Goal: Task Accomplishment & Management: Use online tool/utility

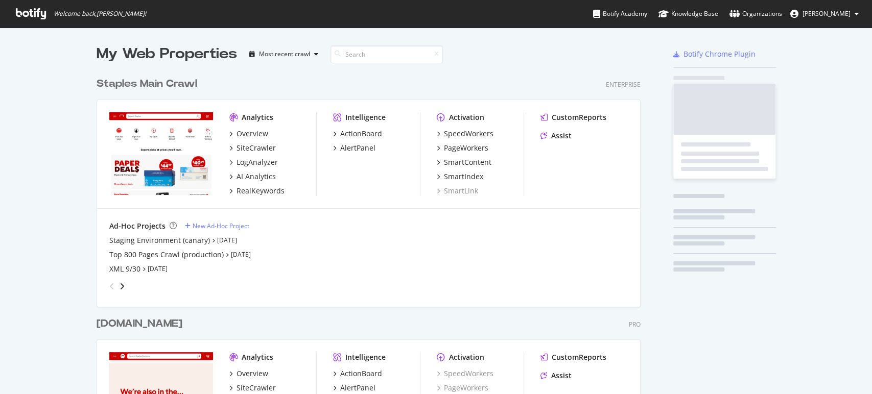
scroll to position [796, 543]
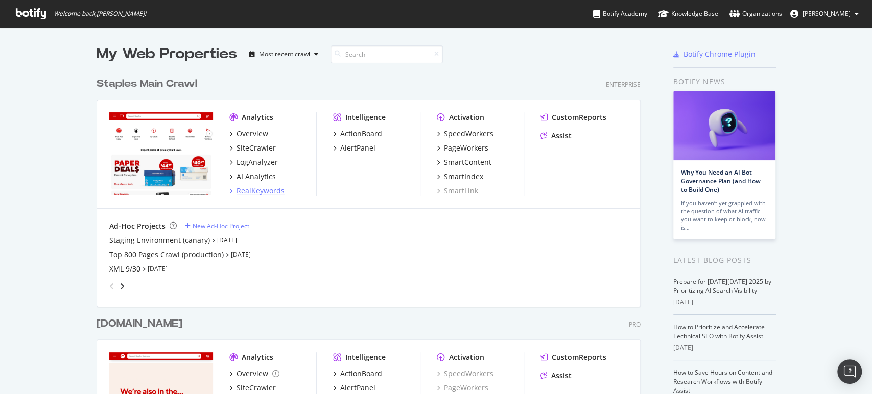
click at [255, 186] on div "RealKeywords" at bounding box center [260, 191] width 48 height 10
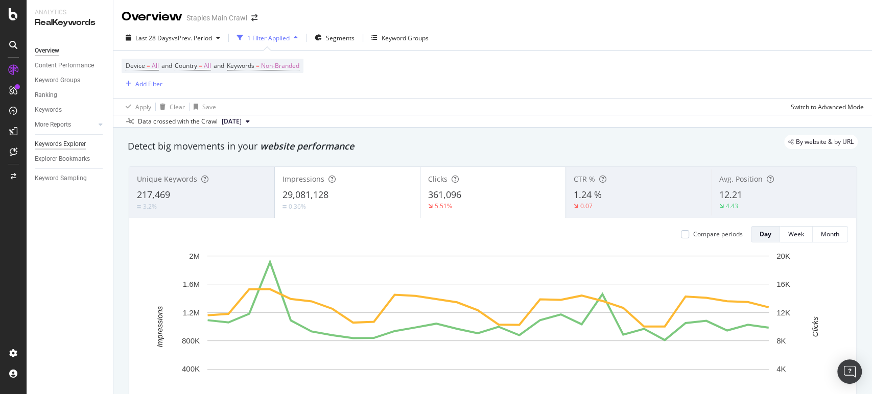
click at [55, 147] on div "Keywords Explorer" at bounding box center [60, 144] width 51 height 11
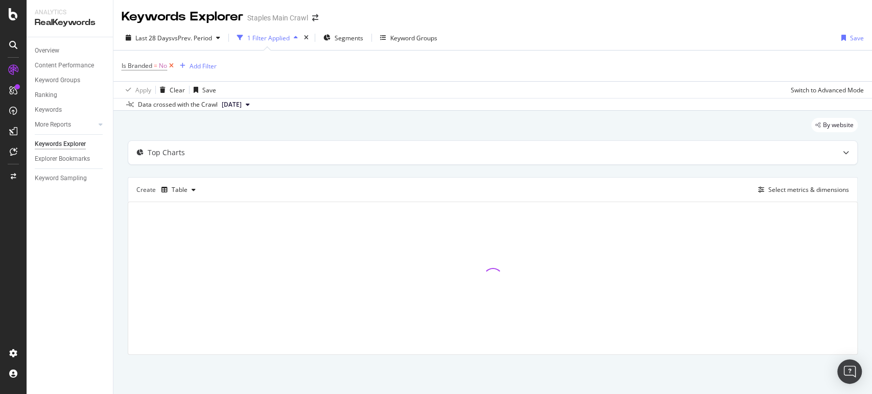
click at [172, 65] on icon at bounding box center [171, 66] width 9 height 10
click at [154, 66] on div "Add Filter" at bounding box center [148, 65] width 27 height 9
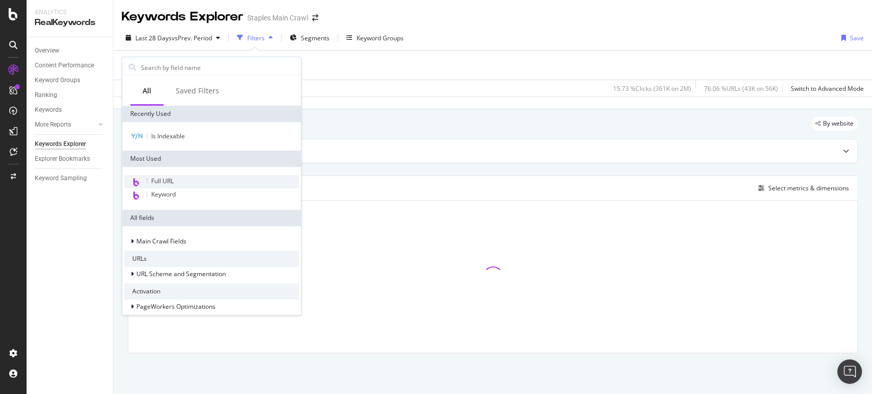
click at [176, 183] on div "Full URL" at bounding box center [211, 181] width 175 height 13
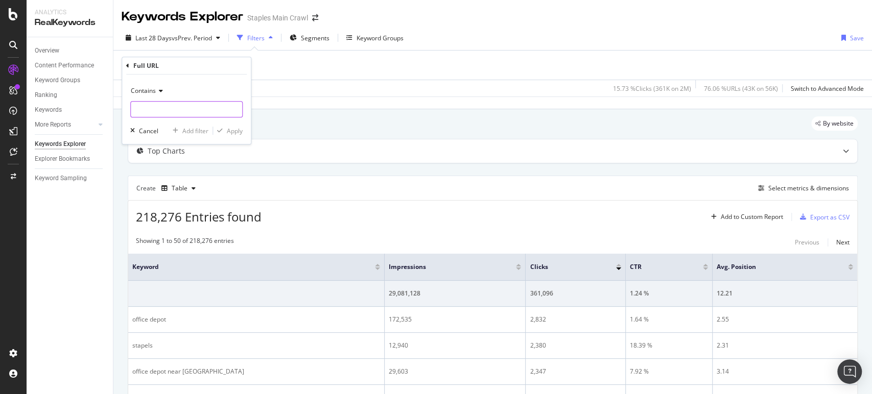
click at [165, 108] on input "text" at bounding box center [186, 109] width 111 height 16
click at [187, 102] on input "CL" at bounding box center [179, 109] width 97 height 16
drag, startPoint x: 171, startPoint y: 105, endPoint x: 118, endPoint y: 109, distance: 52.2
click at [118, 109] on body "Analytics RealKeywords Overview Content Performance Keyword Groups Ranking Keyw…" at bounding box center [436, 197] width 872 height 394
type input "C"
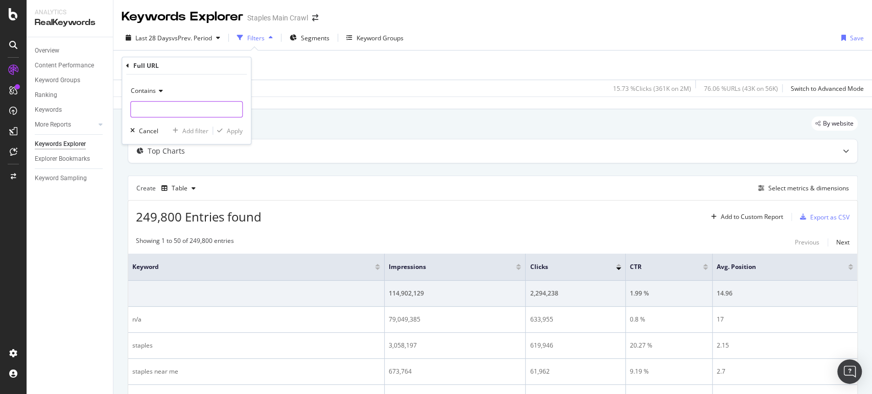
paste input "CL167205"
type input "CL167205"
click at [239, 127] on div "Apply" at bounding box center [235, 131] width 16 height 9
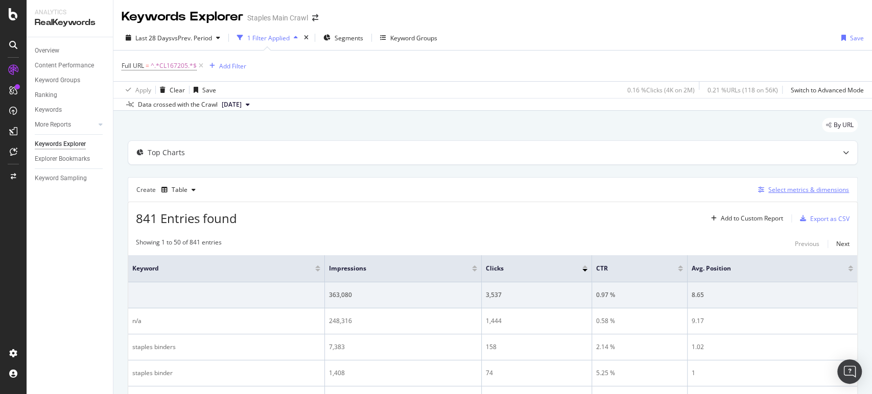
click at [785, 192] on div "Select metrics & dimensions" at bounding box center [808, 189] width 81 height 9
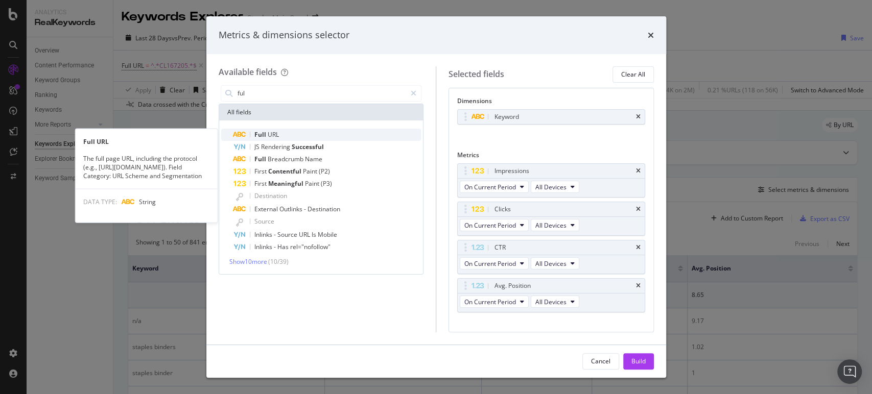
click at [264, 134] on span "Full" at bounding box center [260, 134] width 13 height 9
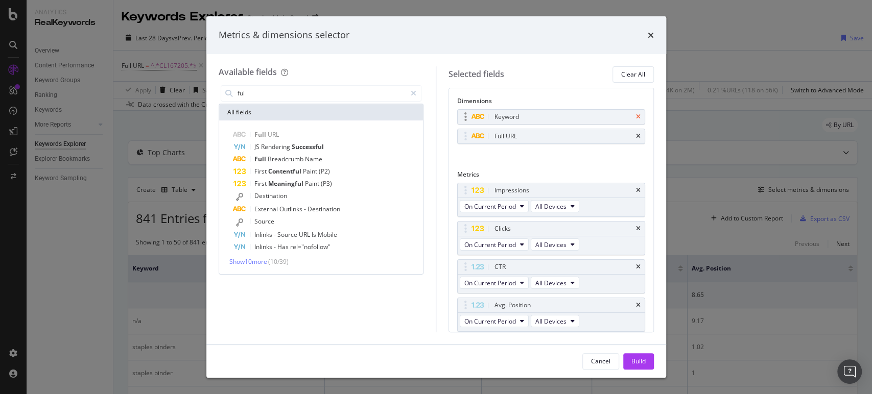
click at [636, 116] on icon "times" at bounding box center [638, 117] width 5 height 6
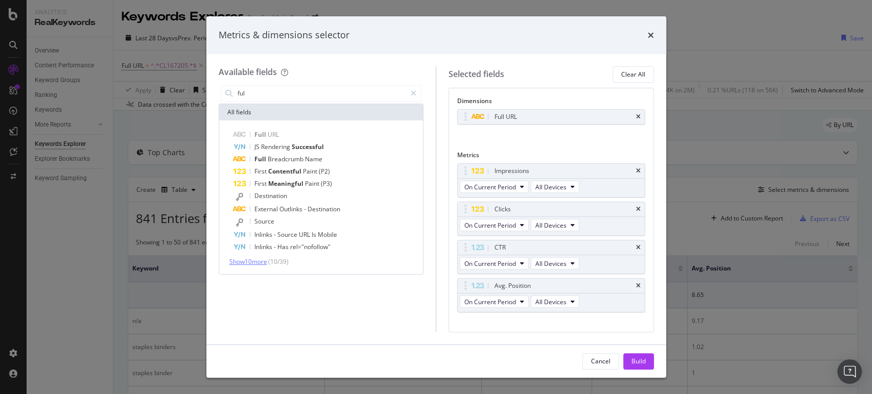
click at [259, 264] on span "Show 10 more" at bounding box center [248, 261] width 38 height 9
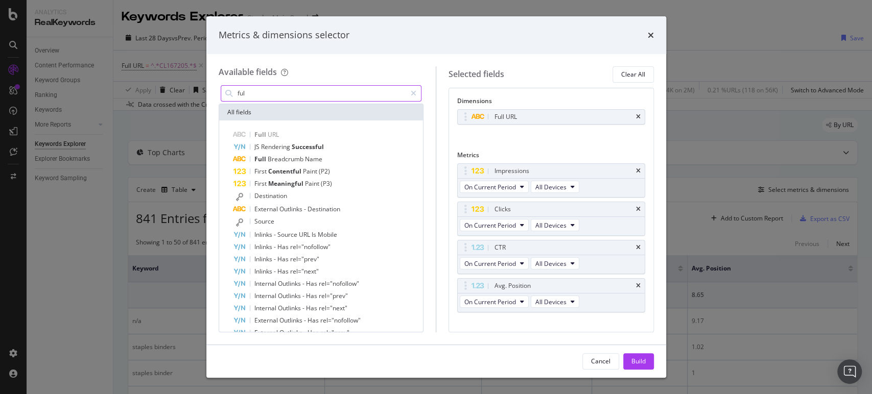
click at [282, 94] on input "ful" at bounding box center [321, 93] width 170 height 15
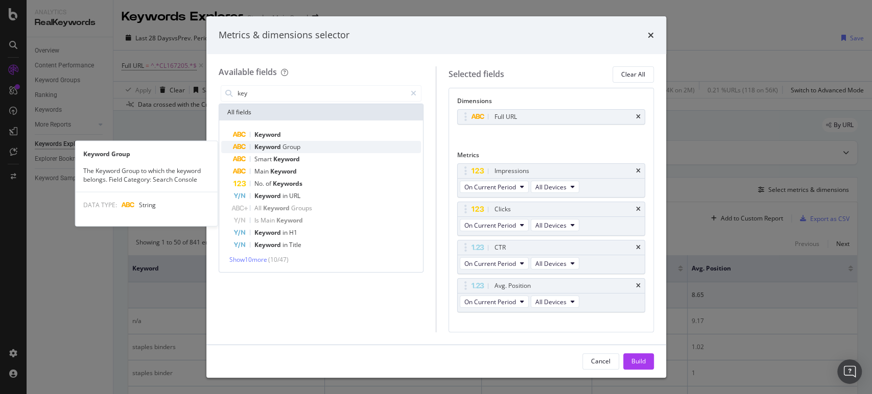
click at [280, 142] on div "Keyword Group" at bounding box center [327, 147] width 188 height 12
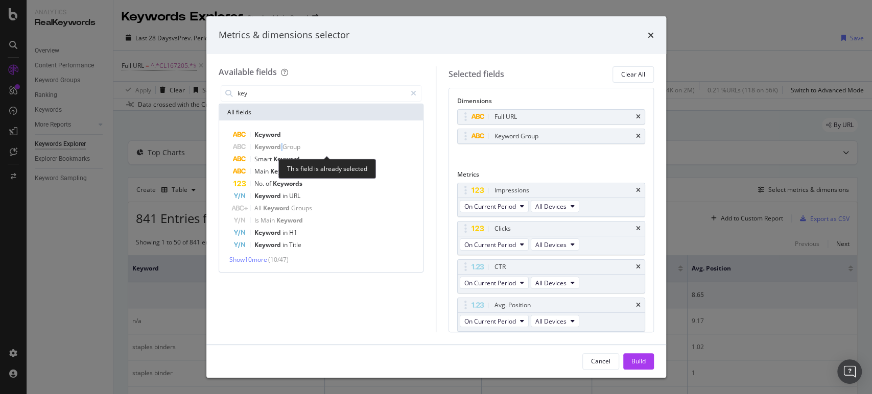
click at [280, 142] on div "Keyword Group" at bounding box center [327, 147] width 188 height 12
click at [636, 135] on icon "times" at bounding box center [638, 136] width 5 height 6
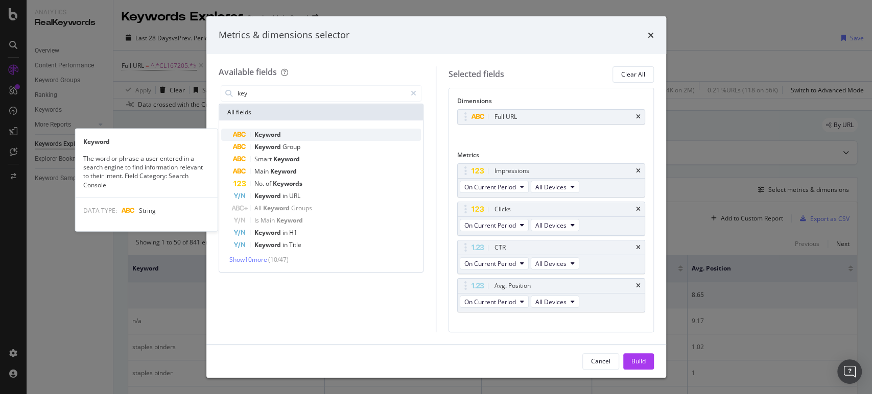
click at [261, 136] on span "Keyword" at bounding box center [267, 134] width 27 height 9
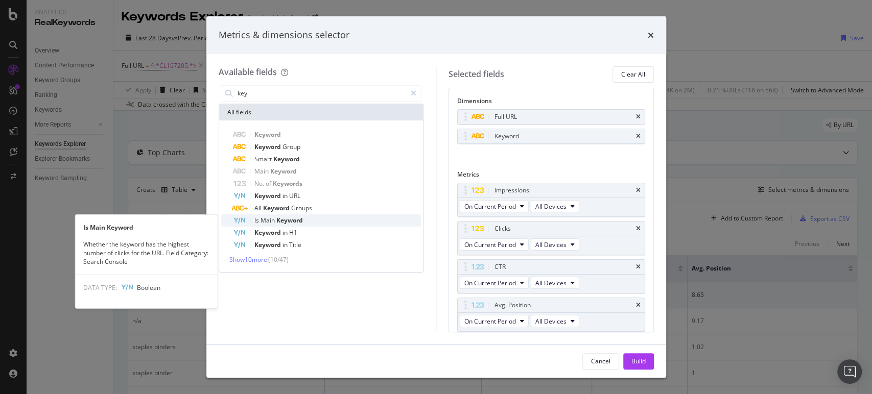
click at [286, 224] on span "Keyword" at bounding box center [289, 220] width 27 height 9
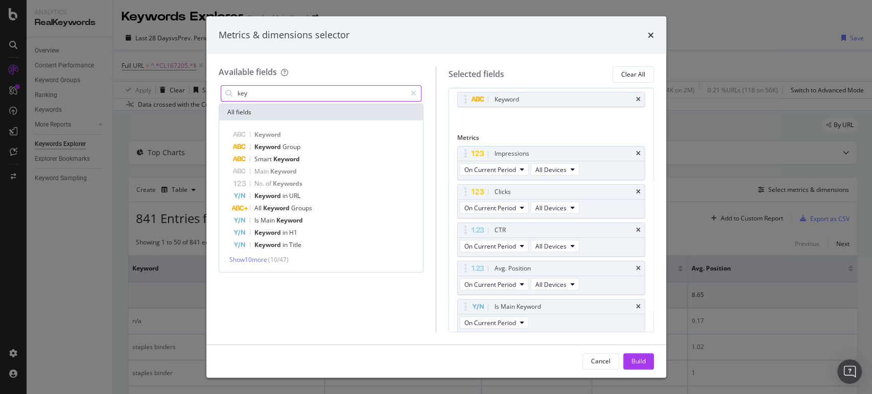
click at [283, 93] on input "key" at bounding box center [321, 93] width 170 height 15
click at [636, 229] on icon "times" at bounding box center [638, 230] width 5 height 6
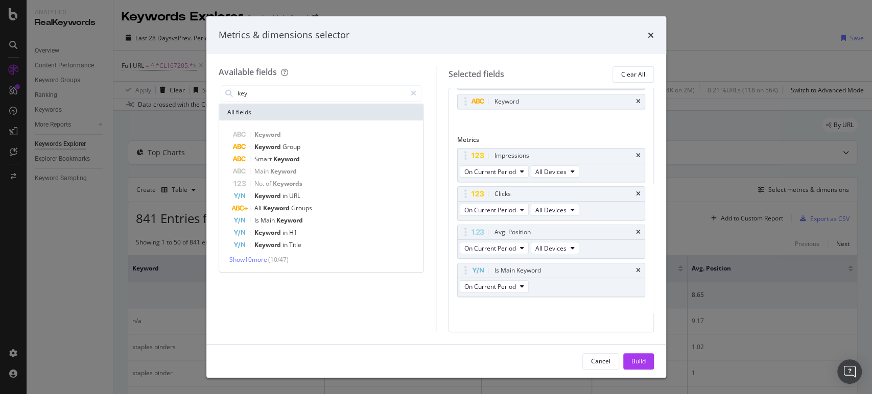
scroll to position [33, 0]
drag, startPoint x: 553, startPoint y: 272, endPoint x: 553, endPoint y: 158, distance: 113.9
click at [553, 158] on body "Analytics RealKeywords Overview Content Performance Keyword Groups Ranking Keyw…" at bounding box center [436, 197] width 872 height 394
click at [376, 320] on div "key All fields Keyword Keyword Group Smart Keyword Main Keyword No. of Keywords…" at bounding box center [321, 207] width 205 height 249
click at [256, 256] on span "Show 10 more" at bounding box center [248, 259] width 38 height 9
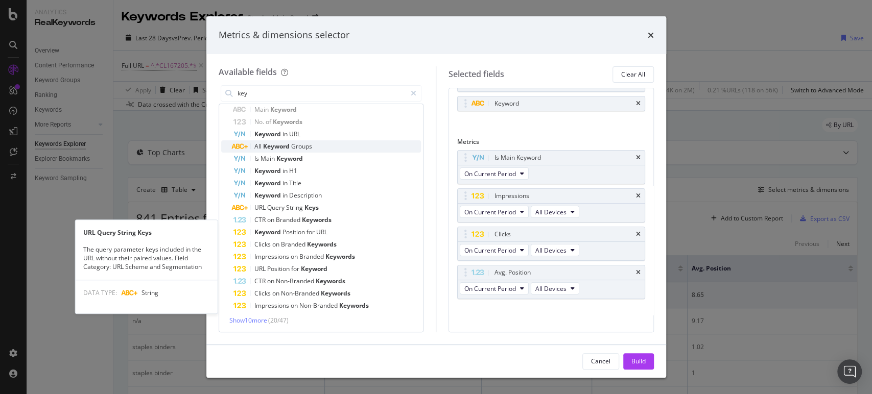
scroll to position [0, 0]
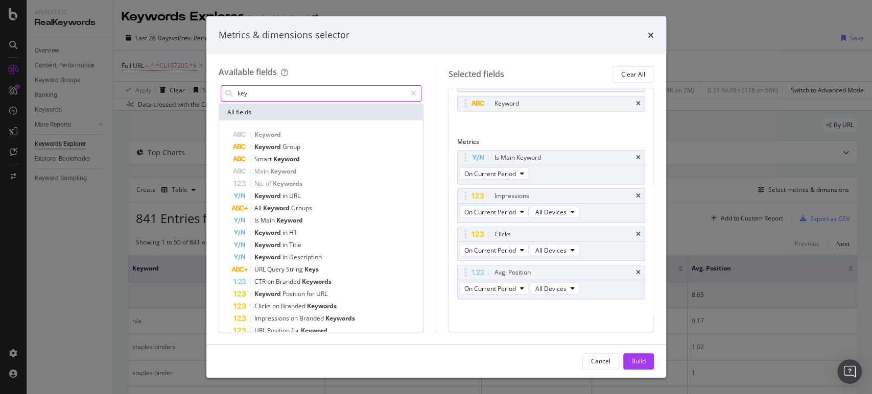
click at [301, 95] on input "key" at bounding box center [321, 93] width 170 height 15
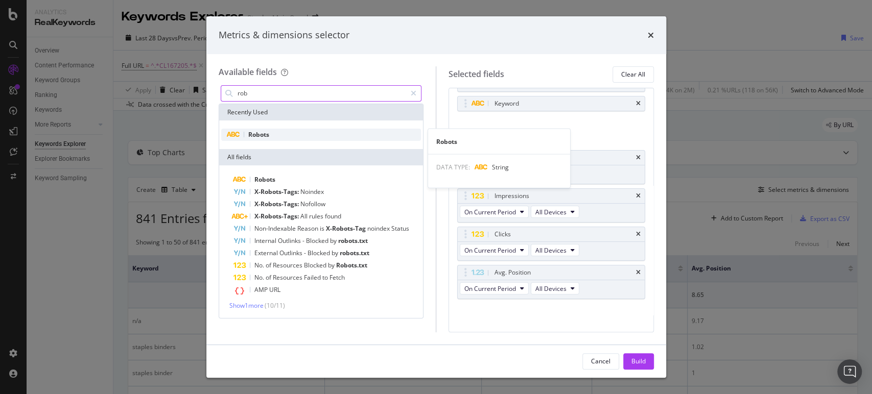
type input "rob"
click at [270, 138] on div "Robots" at bounding box center [321, 135] width 200 height 12
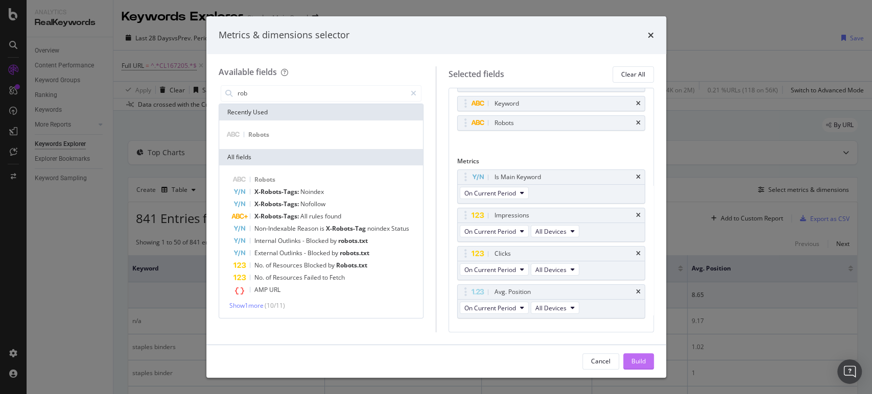
click at [639, 365] on div "Build" at bounding box center [638, 361] width 14 height 9
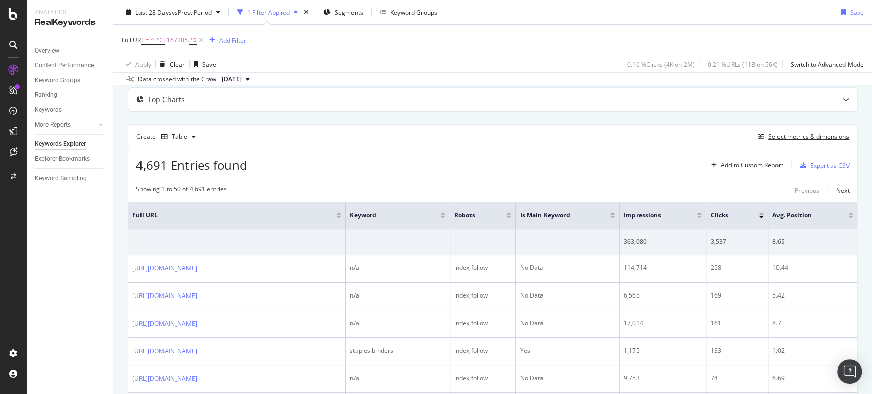
scroll to position [113, 0]
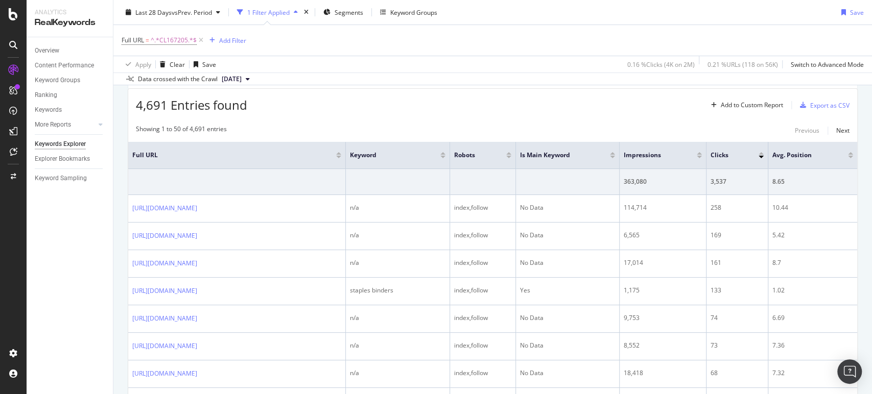
click at [341, 156] on div at bounding box center [338, 157] width 5 height 3
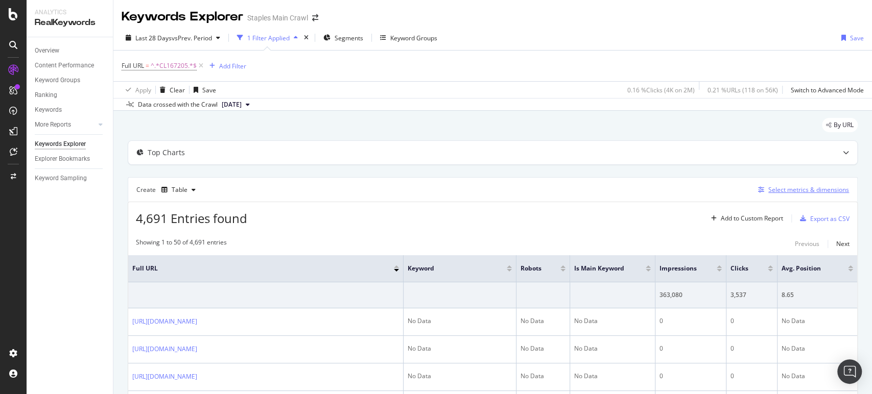
click at [790, 192] on div "Select metrics & dimensions" at bounding box center [808, 189] width 81 height 9
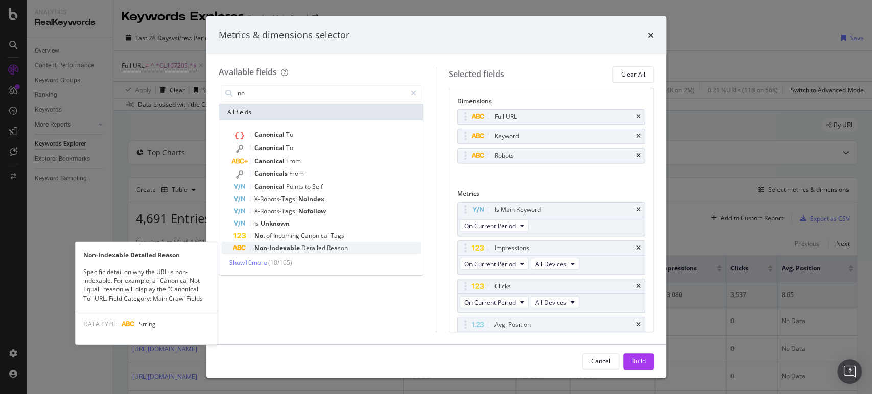
type input "no"
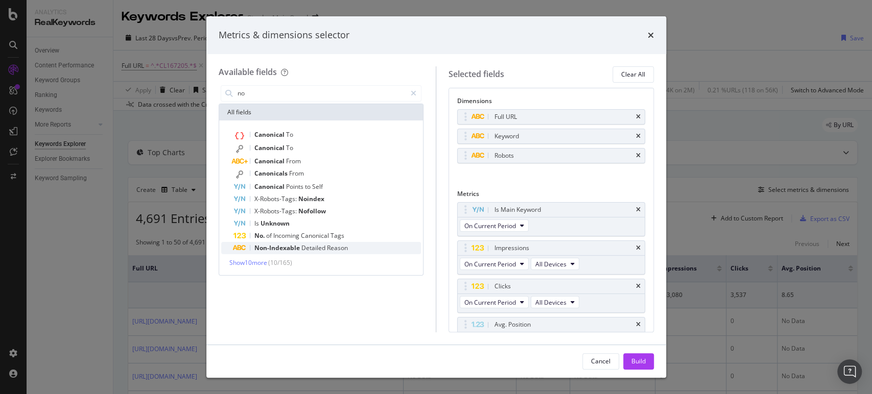
click at [286, 248] on span "Non-Indexable" at bounding box center [277, 248] width 47 height 9
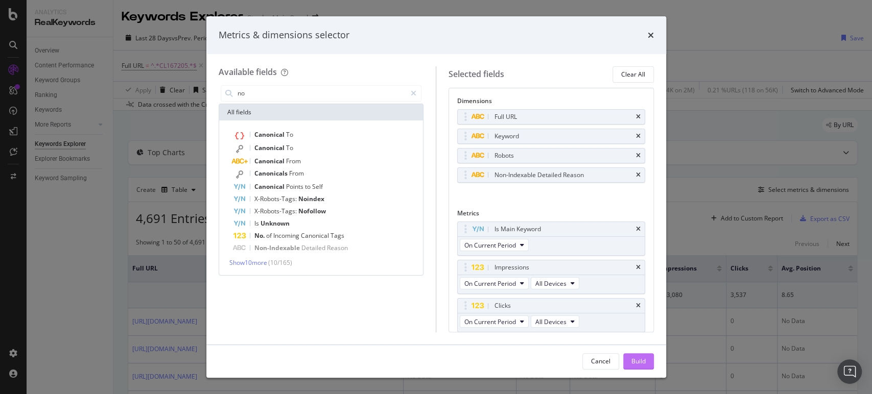
click at [635, 359] on div "Build" at bounding box center [638, 361] width 14 height 9
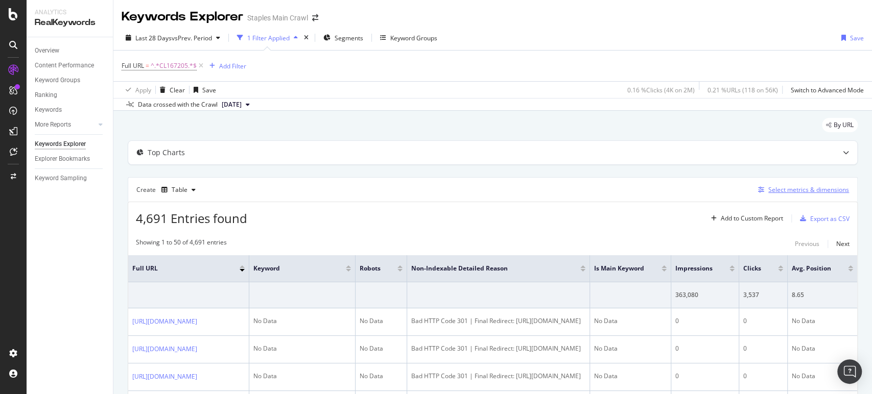
click at [802, 191] on div "Select metrics & dimensions" at bounding box center [808, 189] width 81 height 9
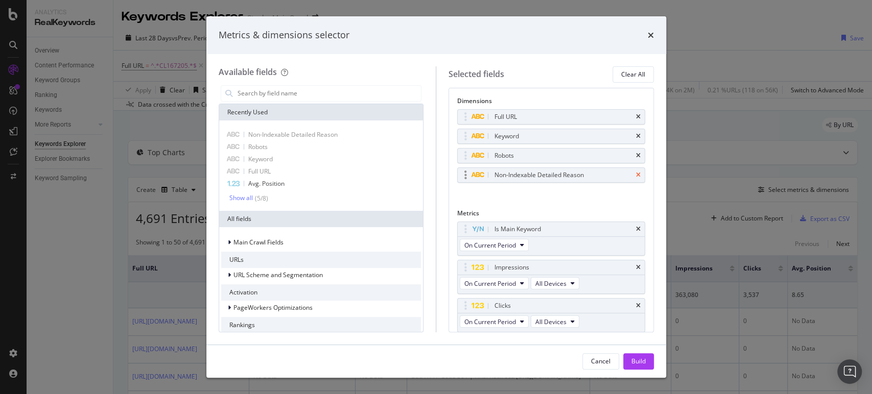
click at [636, 156] on icon "times" at bounding box center [638, 156] width 5 height 6
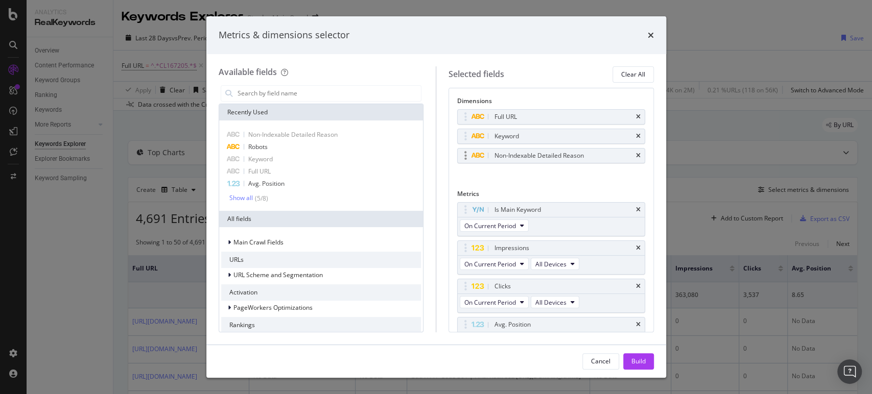
click at [630, 160] on div "Non-Indexable Detailed Reason" at bounding box center [550, 156] width 187 height 14
click at [636, 155] on icon "times" at bounding box center [638, 156] width 5 height 6
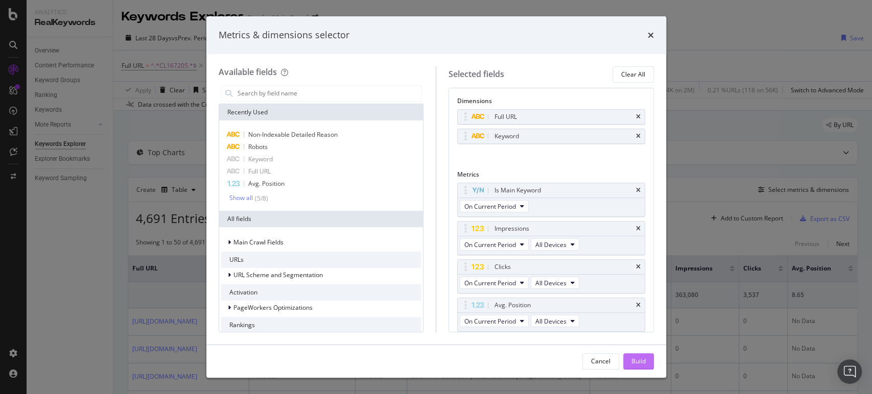
click at [638, 358] on div "Build" at bounding box center [638, 361] width 14 height 9
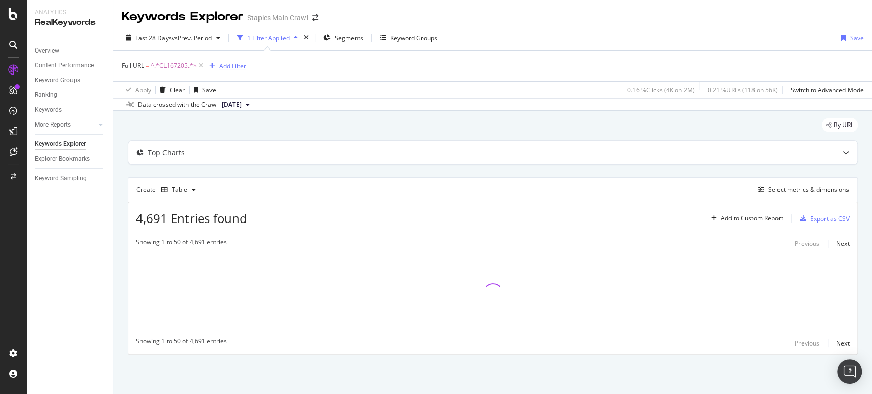
click at [231, 68] on div "Add Filter" at bounding box center [232, 66] width 27 height 9
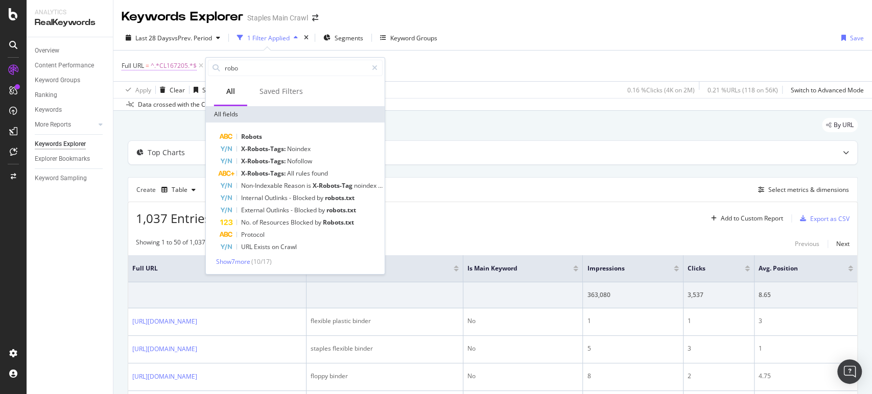
drag, startPoint x: 249, startPoint y: 66, endPoint x: 160, endPoint y: 72, distance: 89.6
click at [160, 72] on body "Analytics RealKeywords Overview Content Performance Keyword Groups Ranking Keyw…" at bounding box center [436, 197] width 872 height 394
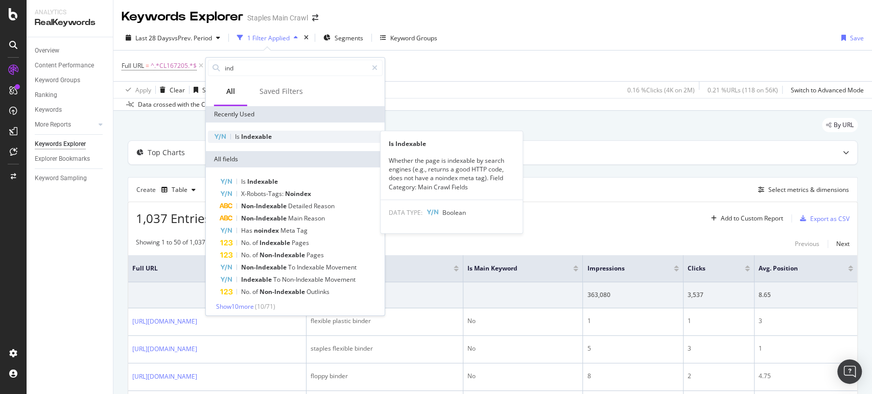
type input "ind"
click at [251, 136] on span "Indexable" at bounding box center [256, 136] width 31 height 9
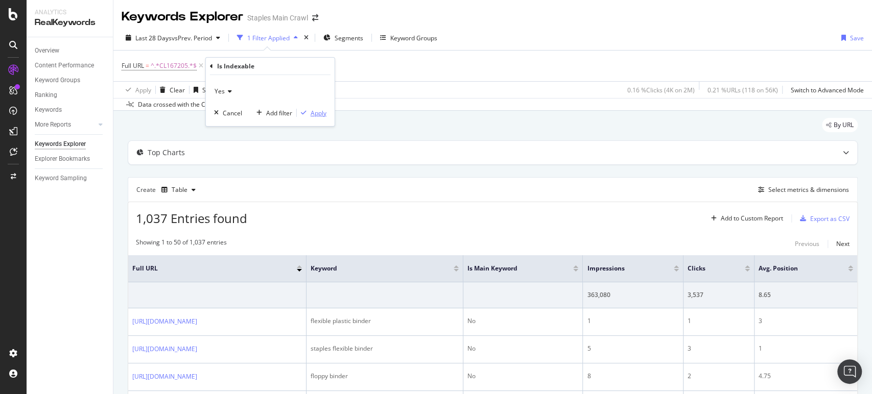
click at [318, 113] on div "Apply" at bounding box center [318, 113] width 16 height 9
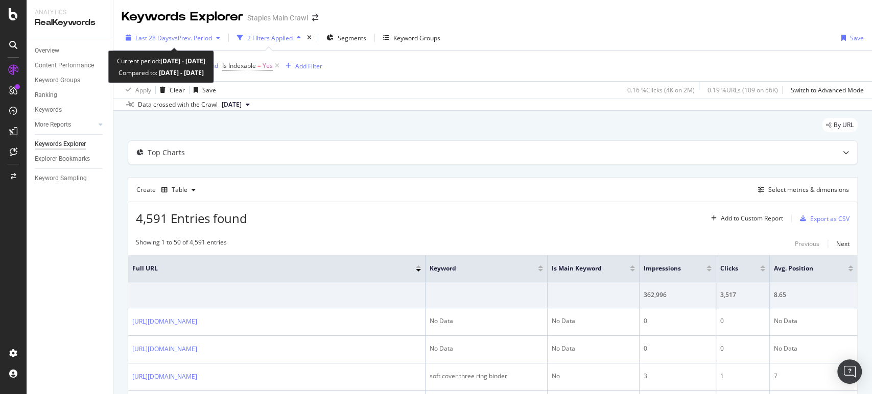
click at [191, 37] on span "vs Prev. Period" at bounding box center [192, 38] width 40 height 9
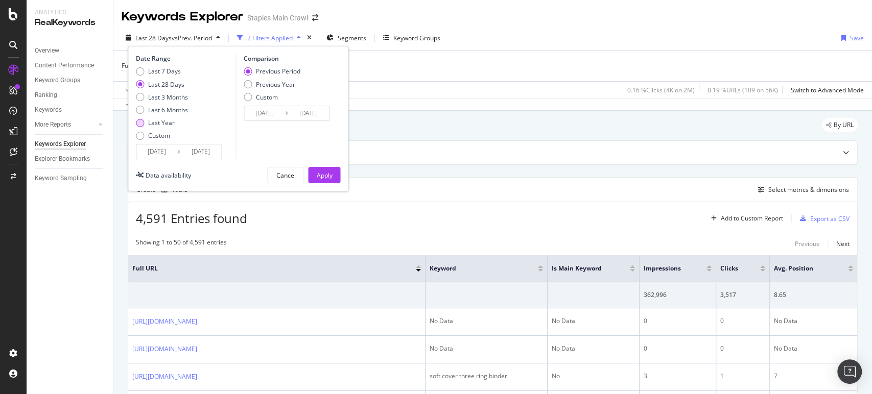
click at [167, 122] on div "Last Year" at bounding box center [161, 122] width 27 height 9
type input "2024/10/04"
type input "2023/10/05"
type input "2024/10/03"
click at [316, 174] on div "Apply" at bounding box center [324, 175] width 16 height 9
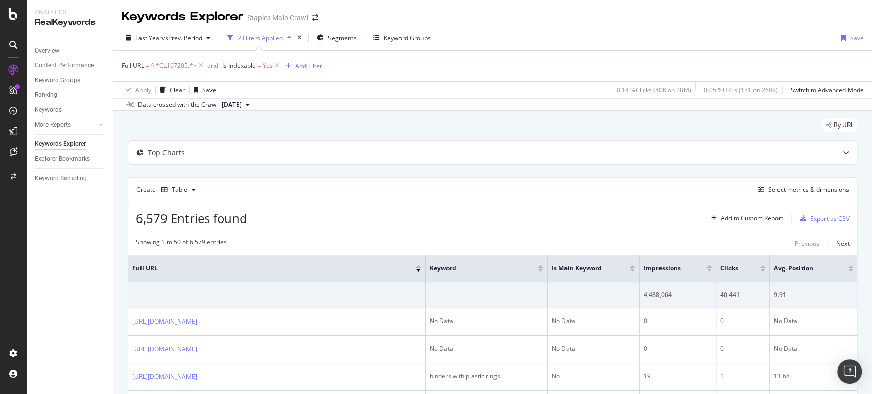
click at [839, 37] on div "button" at bounding box center [843, 38] width 13 height 6
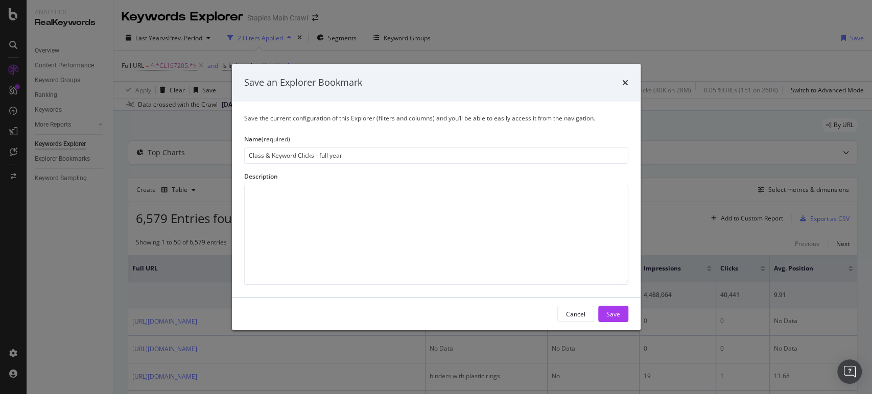
type input "Class & Keyword Clicks - full year"
click at [277, 209] on textarea "modal" at bounding box center [436, 235] width 384 height 100
type textarea "For Indexation project"
click at [613, 310] on div "Save" at bounding box center [613, 313] width 14 height 9
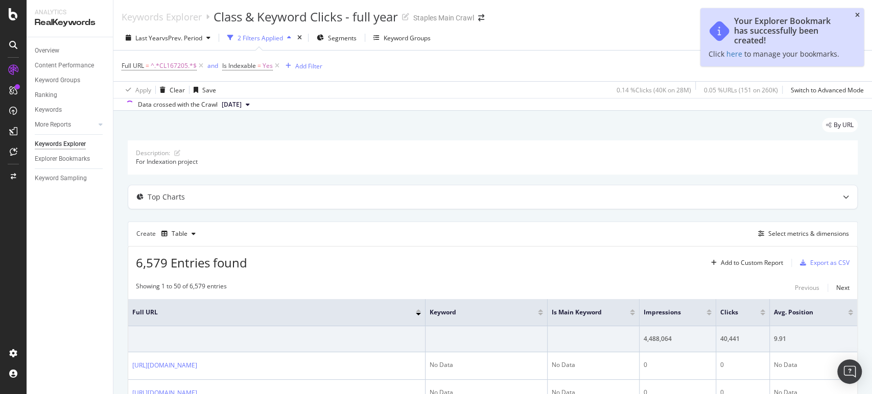
click at [858, 13] on icon "close toast" at bounding box center [857, 15] width 5 height 6
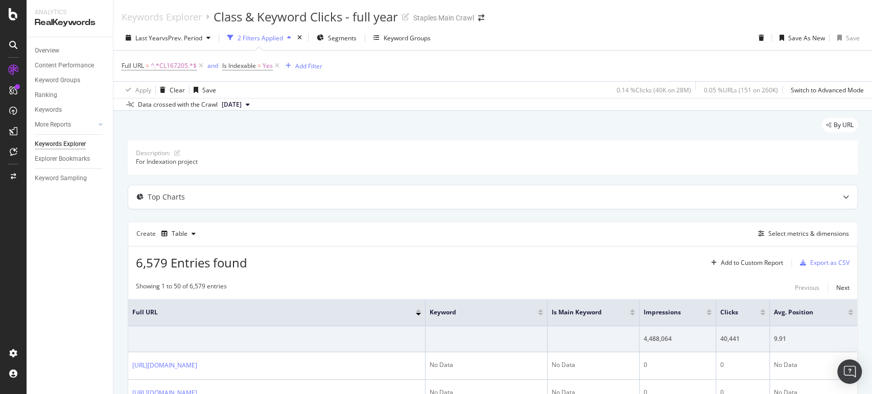
click at [652, 125] on div "By URL" at bounding box center [493, 129] width 730 height 22
click at [812, 258] on div "Export as CSV" at bounding box center [829, 262] width 39 height 9
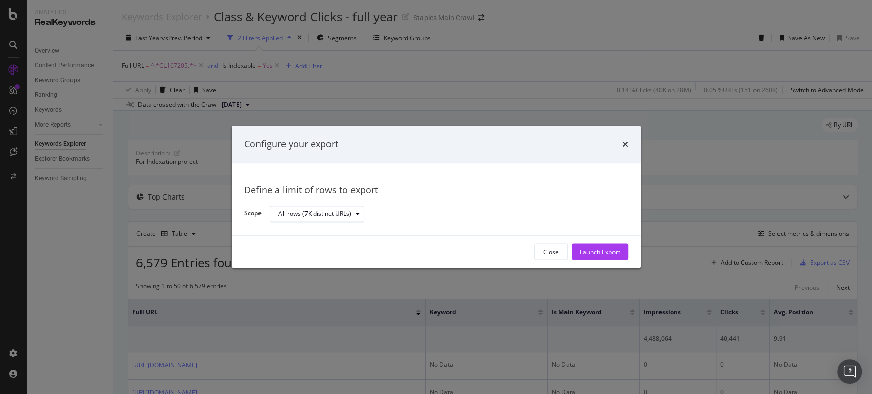
drag, startPoint x: 628, startPoint y: 143, endPoint x: 599, endPoint y: 151, distance: 29.1
click at [628, 143] on div "Configure your export" at bounding box center [436, 145] width 408 height 38
click at [629, 146] on div "Configure your export" at bounding box center [436, 145] width 408 height 38
click at [623, 143] on icon "times" at bounding box center [625, 144] width 6 height 8
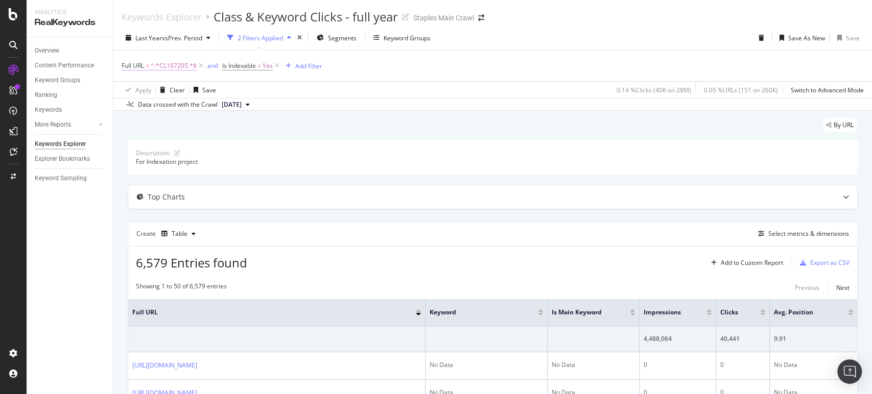
click at [178, 66] on span "^.*CL167205.*$" at bounding box center [174, 66] width 46 height 14
click at [175, 111] on input "CL167205" at bounding box center [179, 108] width 97 height 16
paste input "40606"
type input "CL140606"
click at [225, 127] on div "button" at bounding box center [220, 130] width 14 height 6
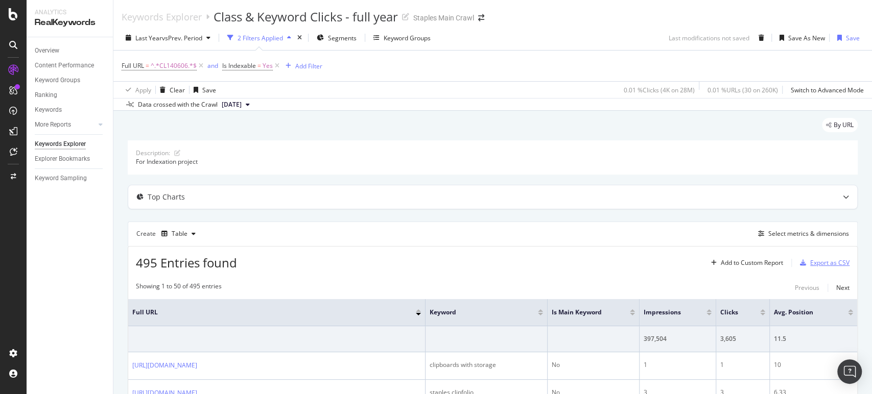
click at [821, 260] on div "Export as CSV" at bounding box center [829, 262] width 39 height 9
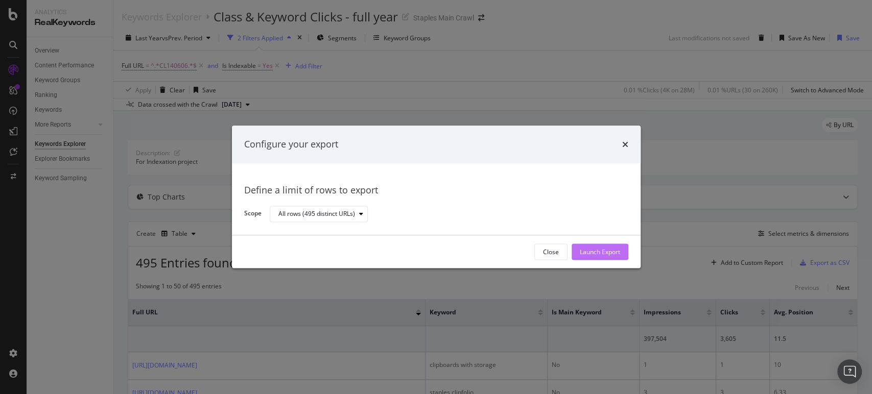
click at [588, 251] on div "Launch Export" at bounding box center [600, 252] width 40 height 9
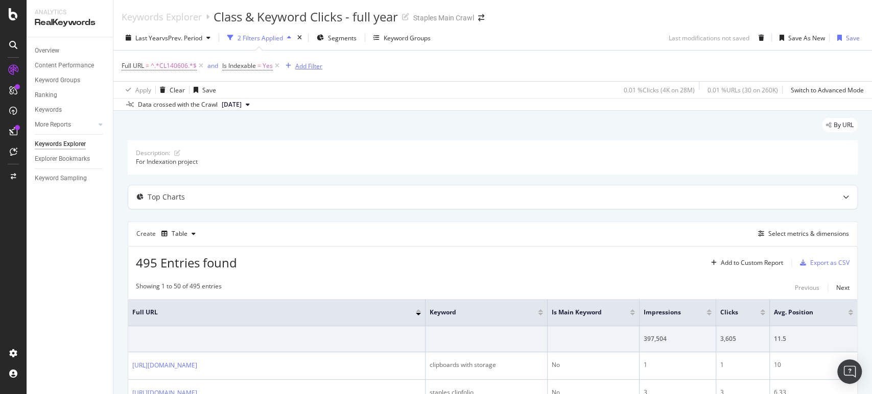
click at [301, 65] on div "Add Filter" at bounding box center [308, 66] width 27 height 9
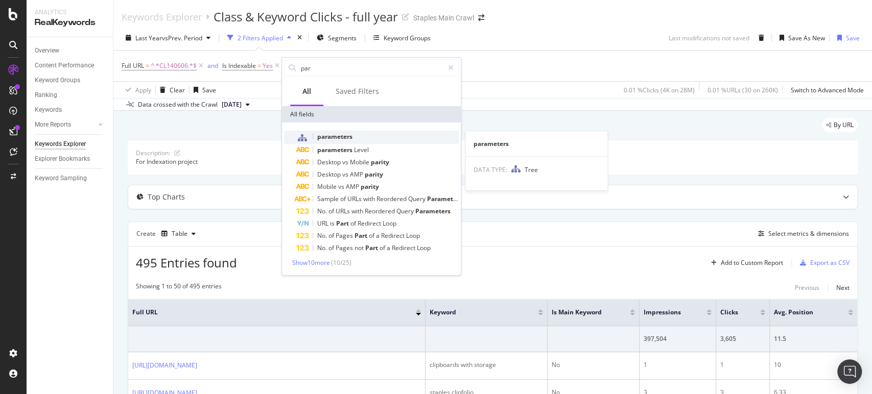
type input "par"
click at [339, 134] on span "parameters" at bounding box center [334, 136] width 35 height 9
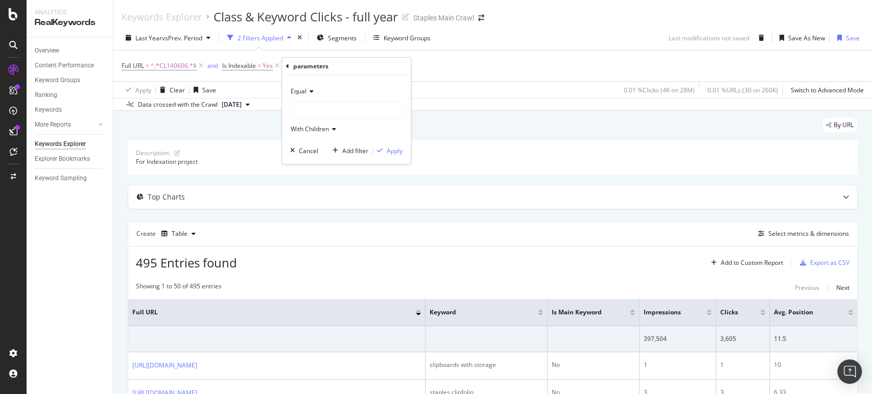
click at [306, 91] on icon at bounding box center [309, 91] width 7 height 6
click at [320, 106] on div at bounding box center [346, 110] width 111 height 16
click at [320, 140] on span "123,020 URLS" at bounding box center [340, 142] width 42 height 9
click at [392, 147] on div "Apply" at bounding box center [395, 151] width 16 height 9
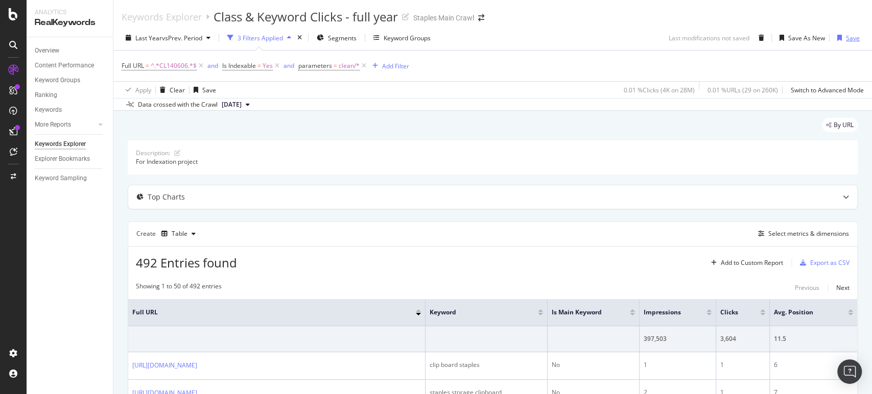
click at [836, 37] on div "button" at bounding box center [839, 38] width 13 height 6
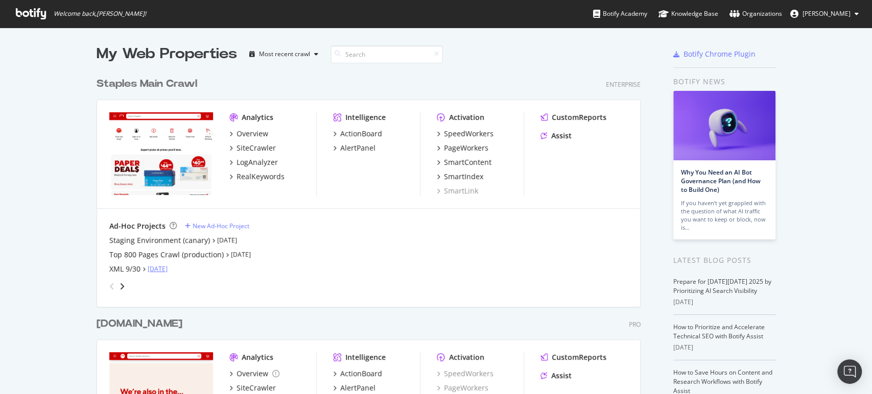
scroll to position [386, 854]
click at [209, 225] on div "New Ad-Hoc Project" at bounding box center [220, 226] width 57 height 9
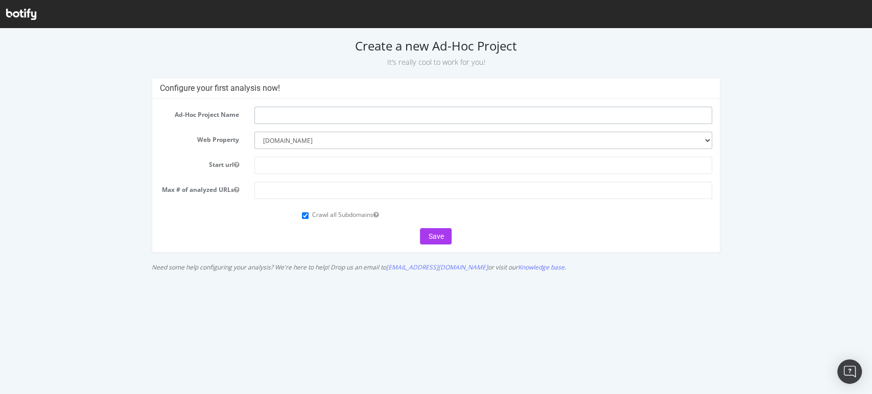
click at [259, 116] on input "text" at bounding box center [482, 115] width 457 height 17
type input "Clipboards Class"
click at [265, 164] on input "text" at bounding box center [482, 165] width 457 height 17
paste input "https://www.staples.com/Clipboards/cat_CL140606"
type input "https://www.staples.com/Clipboards/cat_CL140606"
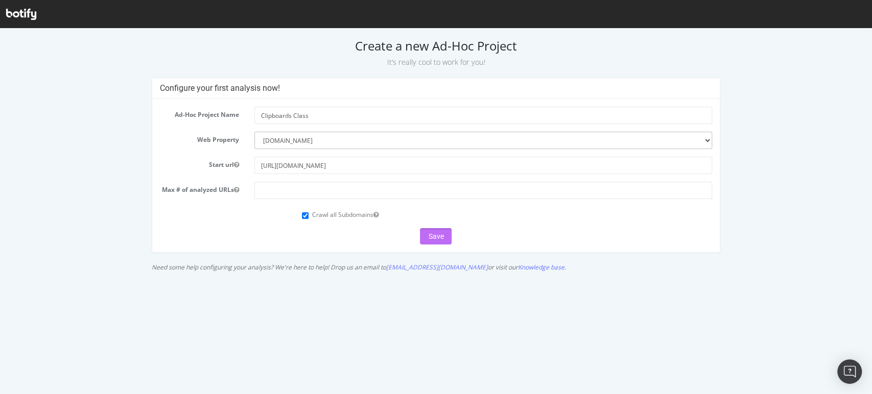
click at [426, 239] on button "Save" at bounding box center [436, 236] width 32 height 16
type input "1000"
click at [428, 239] on button "Save" at bounding box center [436, 236] width 32 height 16
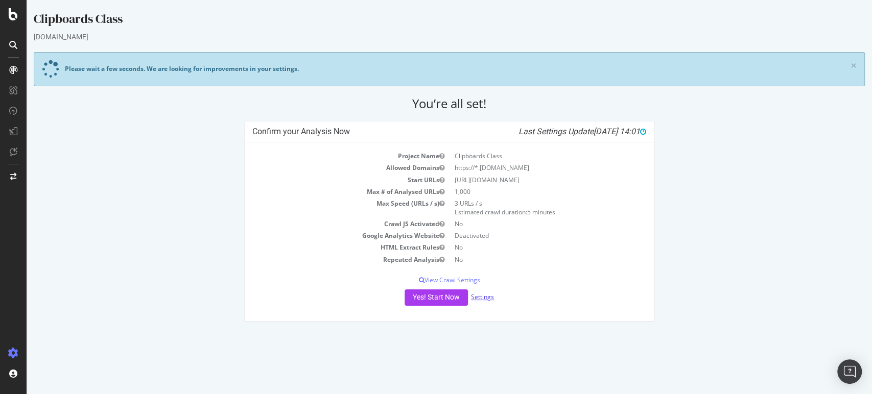
click at [480, 294] on link "Settings" at bounding box center [482, 297] width 23 height 9
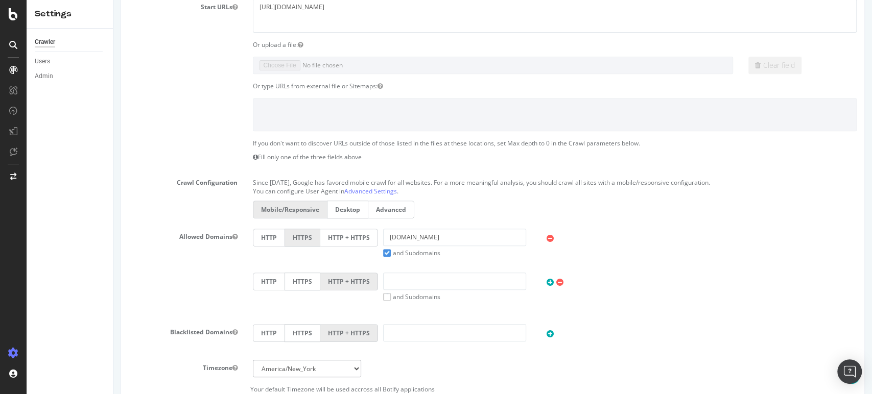
scroll to position [45, 0]
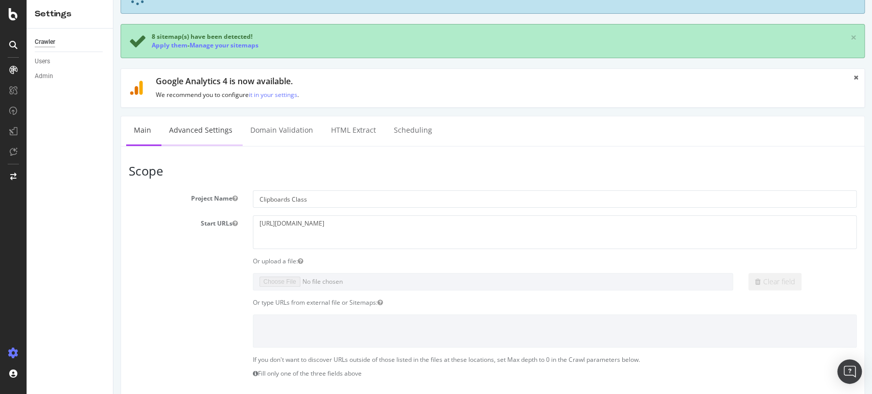
click at [183, 126] on link "Advanced Settings" at bounding box center [200, 130] width 79 height 28
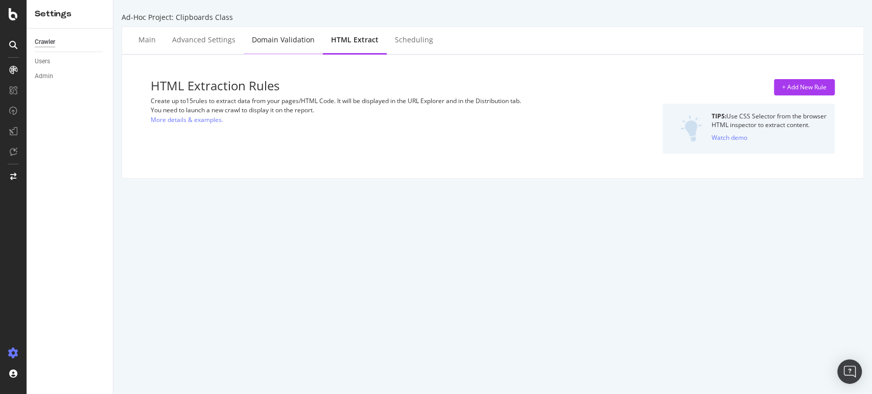
click at [270, 40] on div "Domain Validation" at bounding box center [283, 40] width 63 height 10
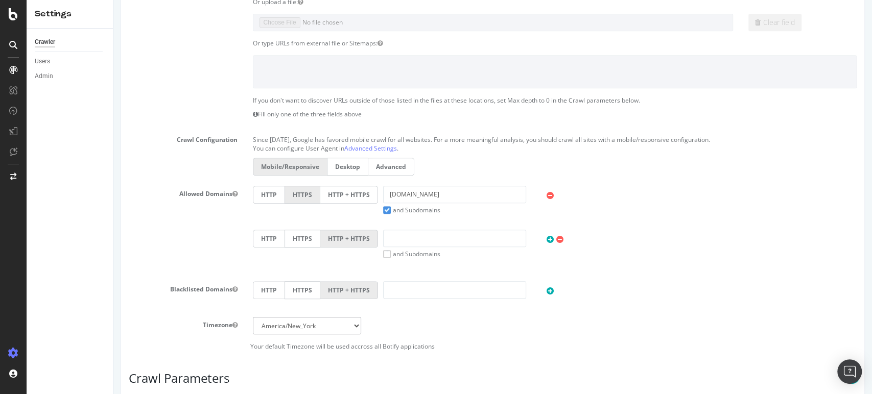
scroll to position [453, 0]
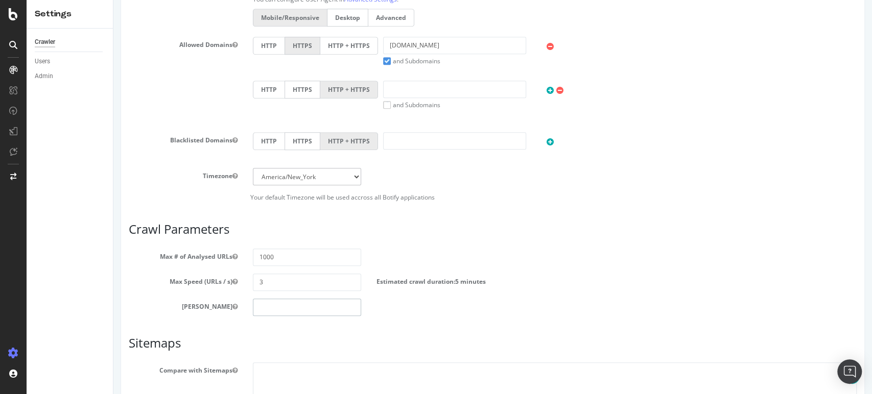
click at [272, 307] on input "number" at bounding box center [307, 307] width 109 height 17
type input "0"
click at [666, 268] on section "Max # of Analysed URLs 1000 Max Speed (URLs / s) 3 Estimated crawl duration: 5 …" at bounding box center [493, 282] width 728 height 67
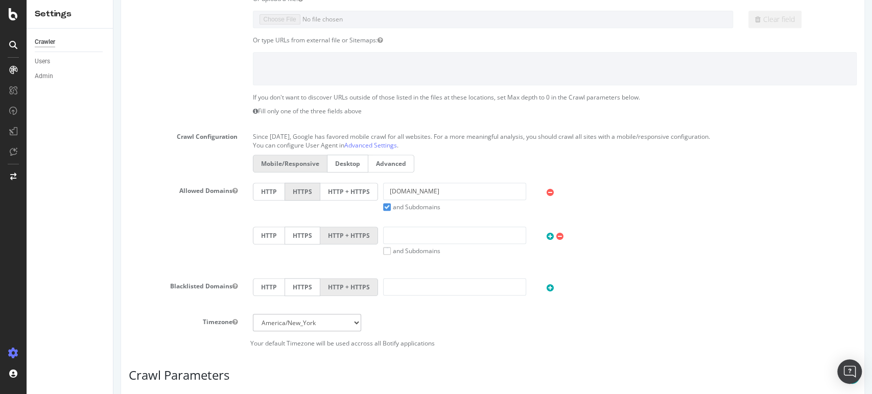
scroll to position [556, 0]
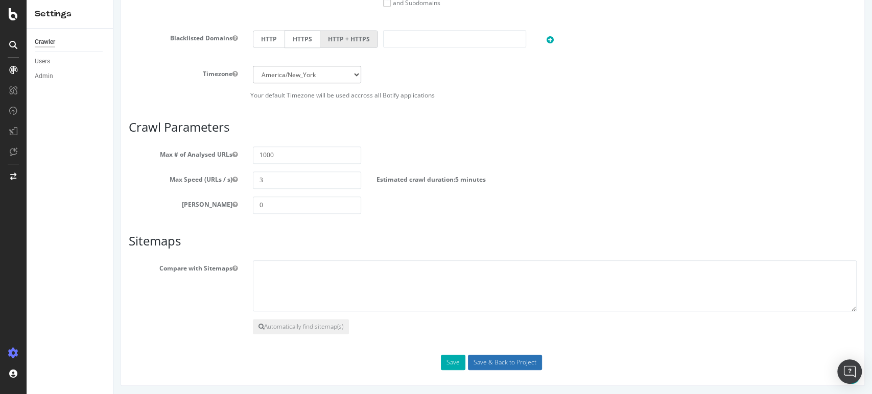
click at [475, 363] on input "Save & Back to Project" at bounding box center [505, 362] width 74 height 15
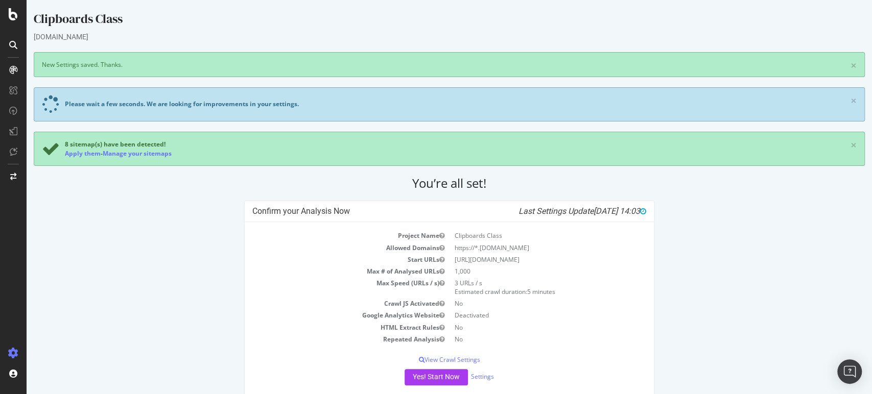
scroll to position [16, 0]
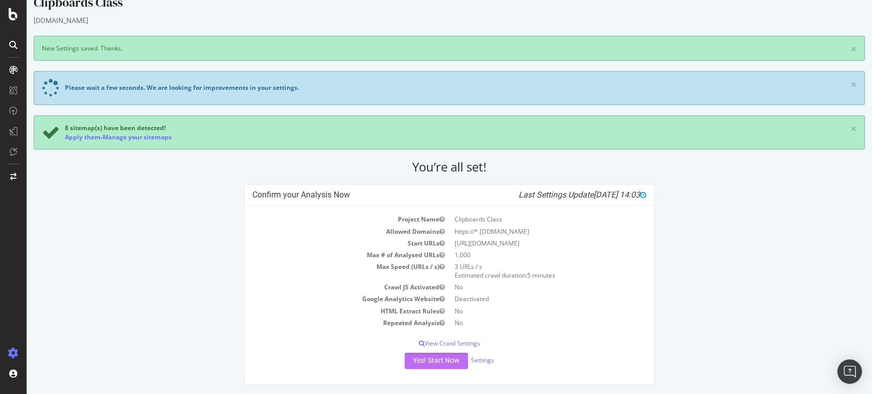
click at [420, 365] on button "Yes! Start Now" at bounding box center [435, 361] width 63 height 16
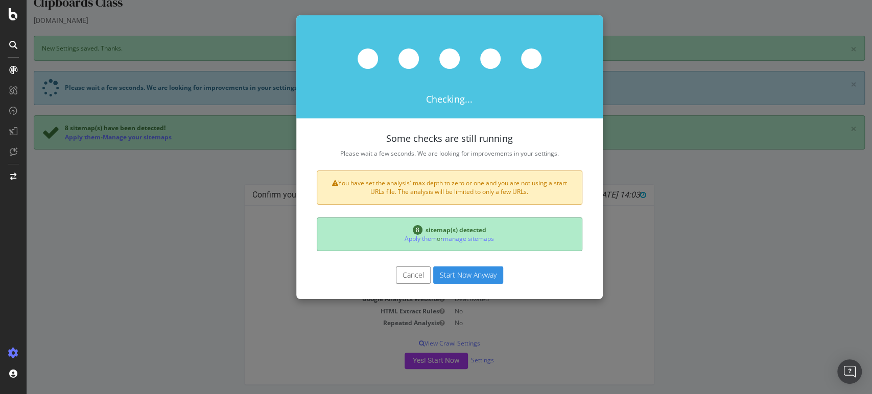
click at [396, 277] on button "Cancel" at bounding box center [413, 275] width 35 height 17
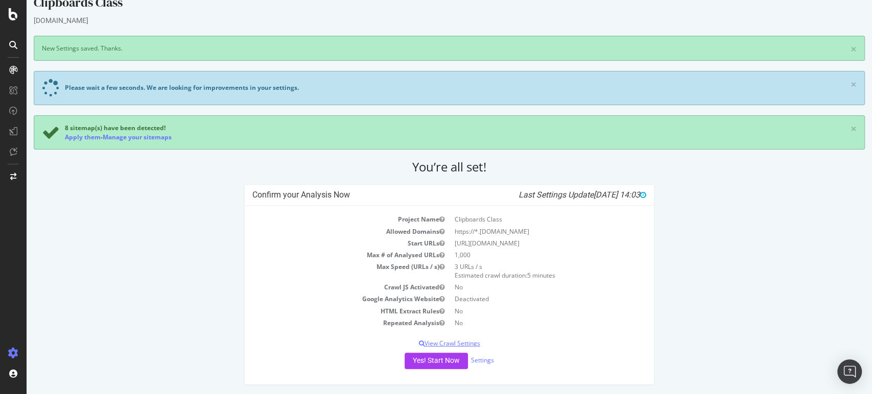
click at [466, 342] on p "View Crawl Settings" at bounding box center [449, 343] width 394 height 9
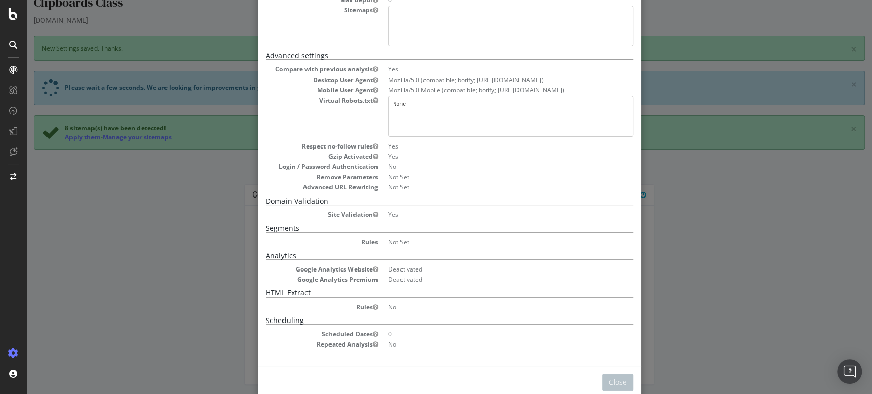
scroll to position [152, 0]
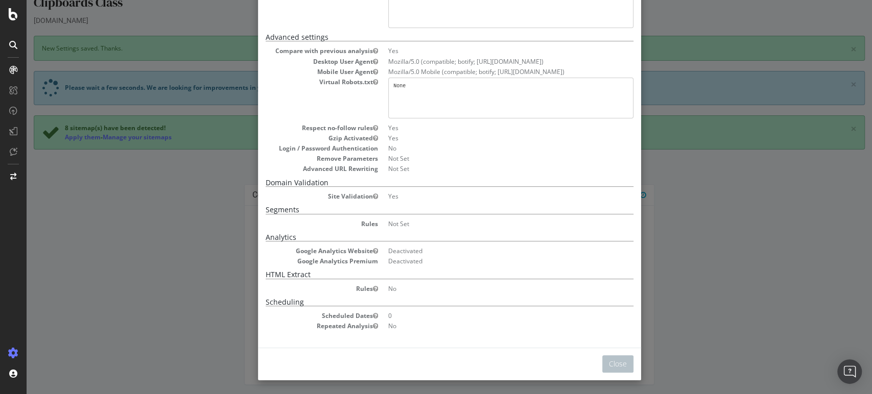
click at [782, 289] on div "× Close Project Settings Main Project Name Clipboards Class Start URLs https://…" at bounding box center [449, 197] width 845 height 394
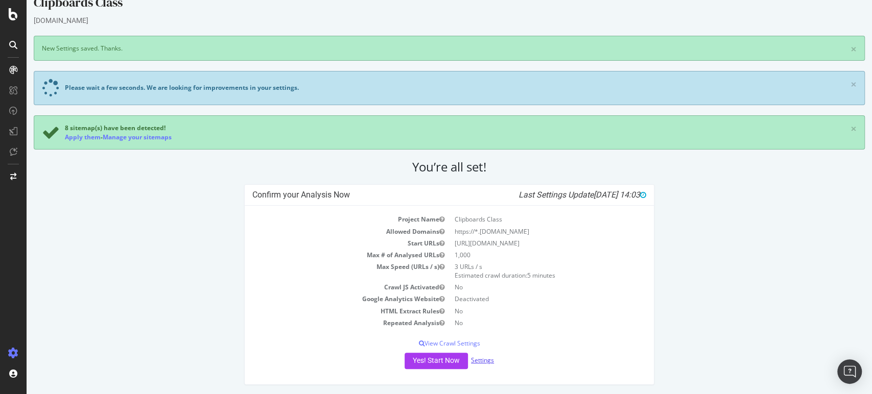
click at [479, 361] on link "Settings" at bounding box center [482, 360] width 23 height 9
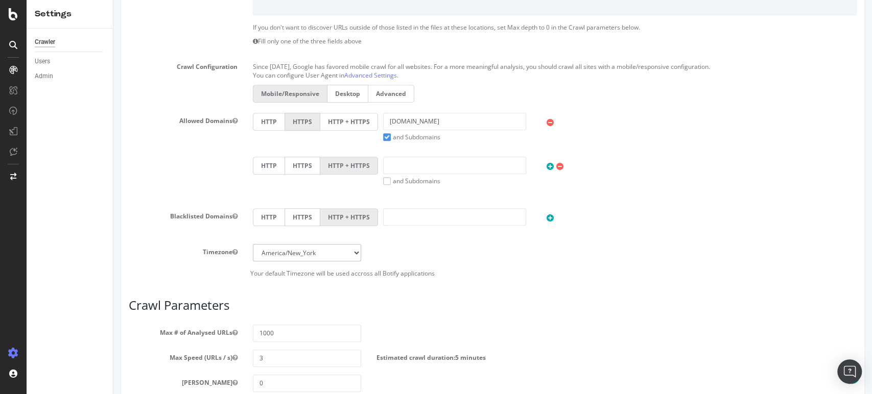
scroll to position [397, 0]
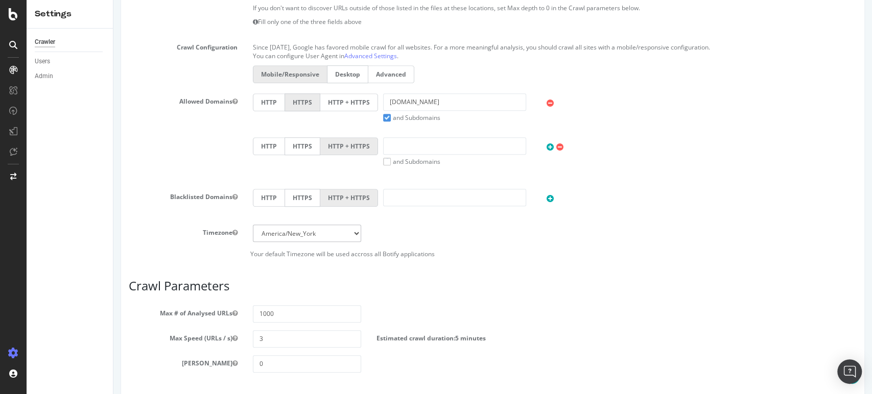
click at [383, 115] on label "and Subdomains" at bounding box center [411, 117] width 57 height 9
click at [113, 0] on input "and Subdomains" at bounding box center [113, 0] width 0 height 0
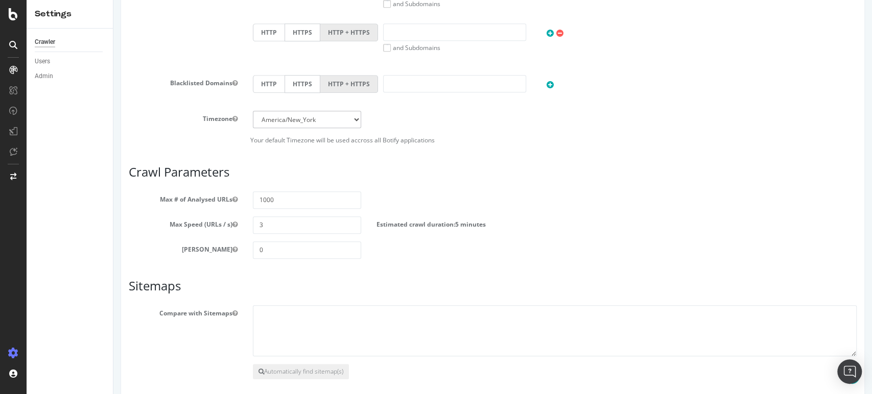
scroll to position [556, 0]
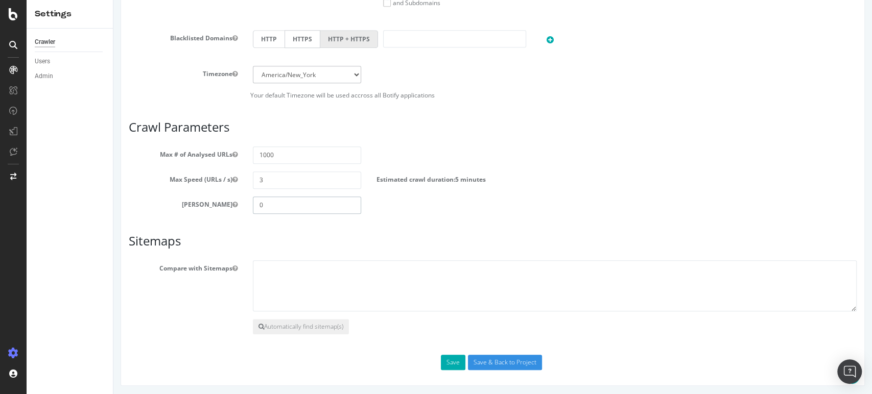
click at [338, 202] on input "0" at bounding box center [307, 205] width 109 height 17
click at [291, 178] on input "3" at bounding box center [307, 180] width 109 height 17
click at [503, 358] on input "Save & Back to Project" at bounding box center [505, 362] width 74 height 15
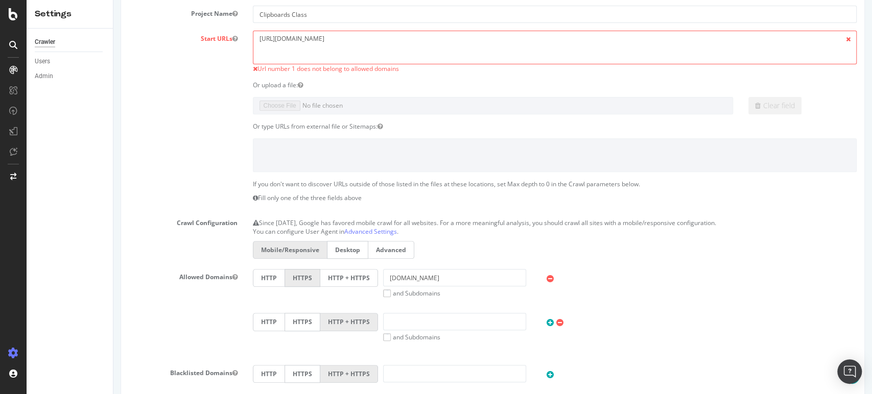
scroll to position [227, 0]
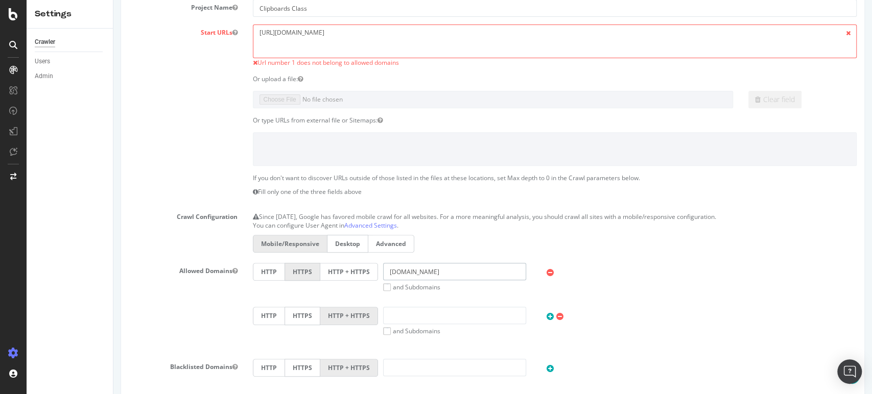
click at [386, 269] on input "staples.com" at bounding box center [454, 271] width 143 height 17
type input "www.staples.com"
click at [643, 263] on div "HTTP HTTPS HTTP + HTTPS www.staples.com and Subdomains User Agent: Mobile Deskt…" at bounding box center [555, 277] width 614 height 29
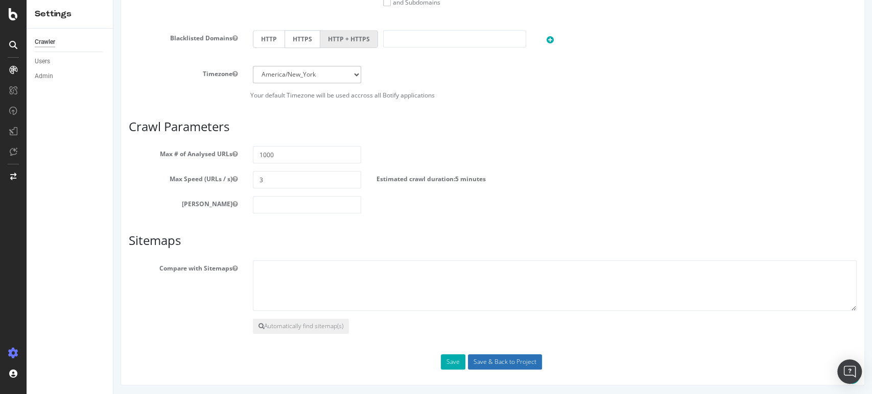
click at [484, 360] on input "Save & Back to Project" at bounding box center [505, 361] width 74 height 15
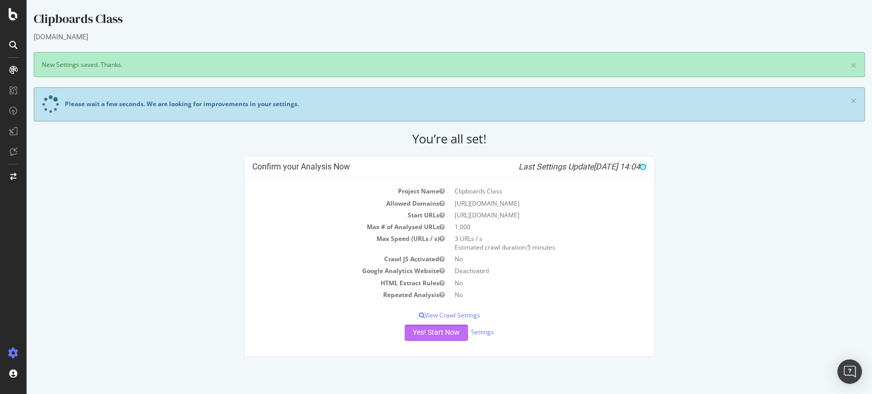
click at [430, 333] on button "Yes! Start Now" at bounding box center [435, 333] width 63 height 16
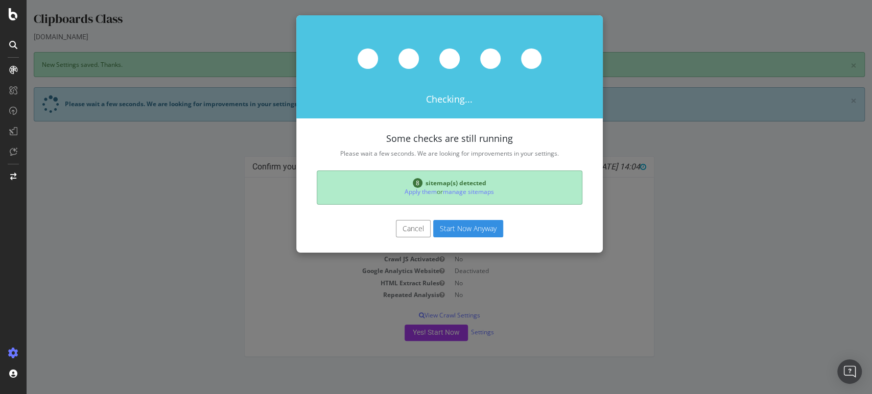
click at [407, 226] on button "Cancel" at bounding box center [413, 228] width 35 height 17
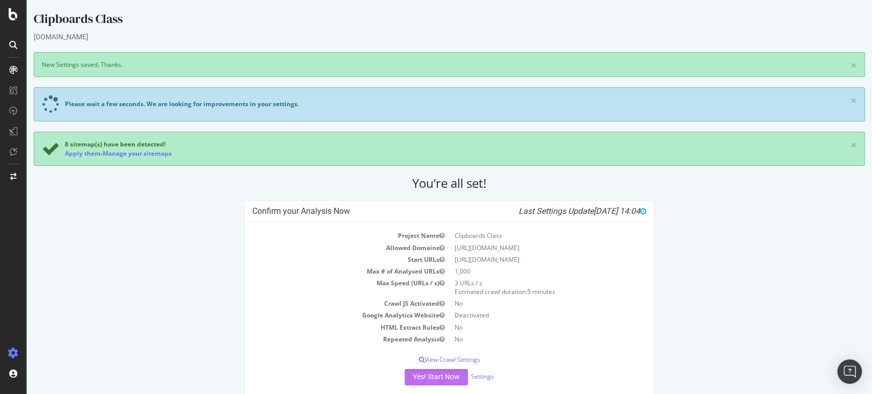
click at [435, 375] on button "Yes! Start Now" at bounding box center [435, 377] width 63 height 16
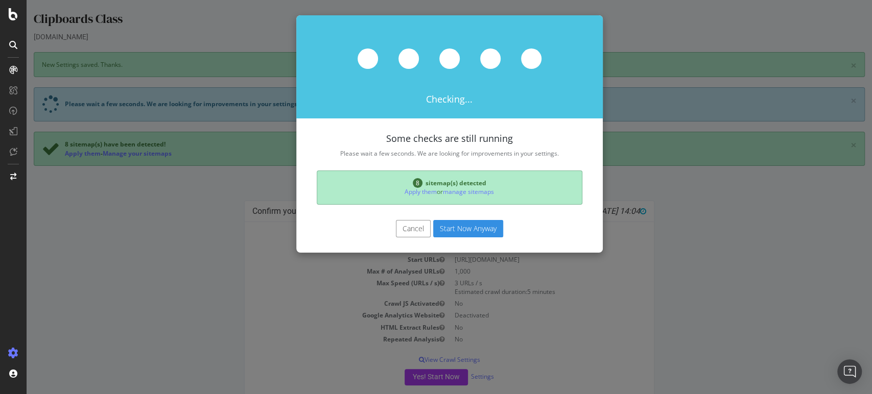
click at [460, 225] on button "Start Now Anyway" at bounding box center [468, 228] width 70 height 17
